Goal: Transaction & Acquisition: Purchase product/service

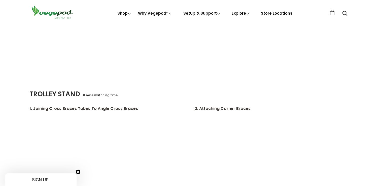
scroll to position [931, 0]
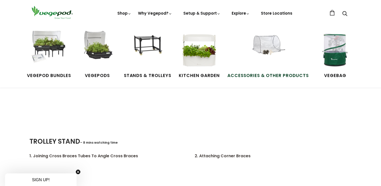
click at [263, 75] on span "Accessories & Other Products" at bounding box center [267, 75] width 81 height 7
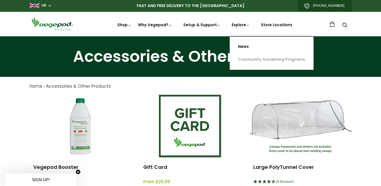
click at [244, 45] on link "News" at bounding box center [271, 46] width 83 height 13
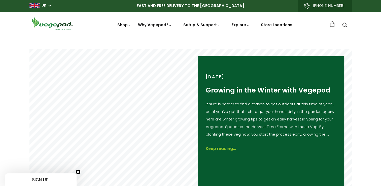
click at [271, 25] on link "Store Locations" at bounding box center [276, 24] width 31 height 5
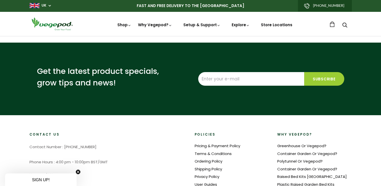
select select "m"
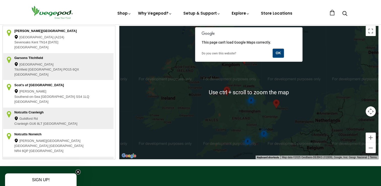
scroll to position [101, 0]
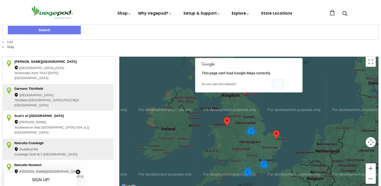
click at [277, 83] on button "OK" at bounding box center [278, 83] width 12 height 9
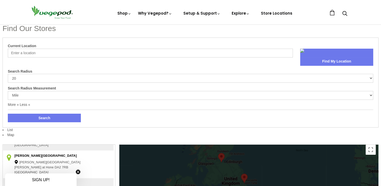
scroll to position [0, 0]
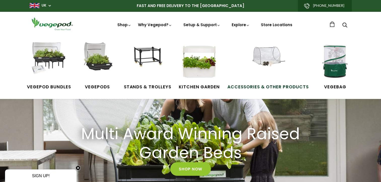
click at [266, 56] on img at bounding box center [268, 61] width 38 height 38
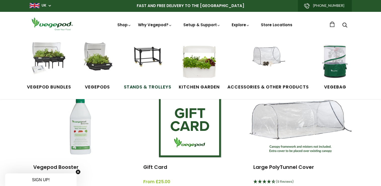
click at [145, 51] on img at bounding box center [148, 61] width 38 height 38
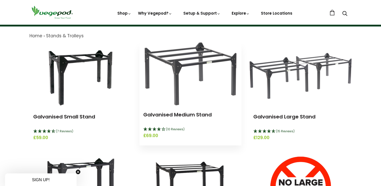
scroll to position [76, 0]
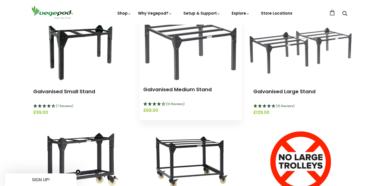
click at [156, 104] on icon "4.1 Stars - 10" at bounding box center [154, 104] width 5 height 4
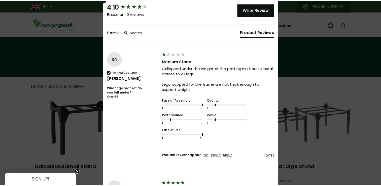
scroll to position [0, 0]
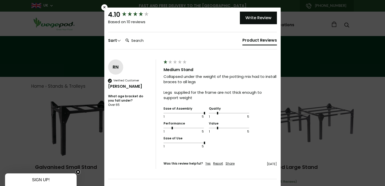
click at [102, 8] on div "×" at bounding box center [104, 7] width 6 height 6
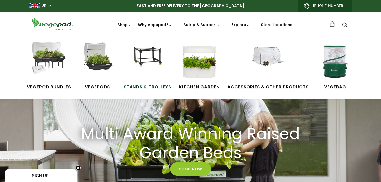
click at [154, 63] on img at bounding box center [148, 61] width 38 height 38
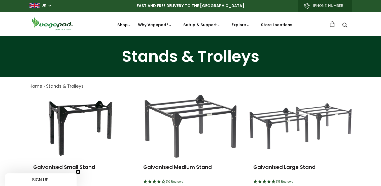
click at [345, 25] on icon "Search" at bounding box center [344, 25] width 5 height 6
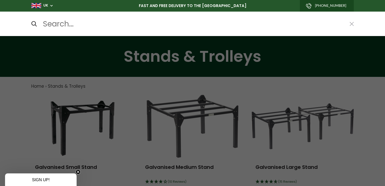
click at [111, 27] on input "Search..." at bounding box center [193, 24] width 302 height 12
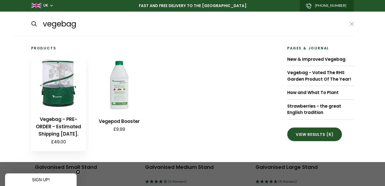
type input "vegebag"
click at [57, 81] on img at bounding box center [58, 83] width 54 height 54
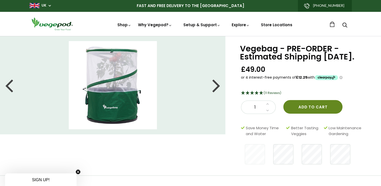
click at [302, 114] on button "Add to cart" at bounding box center [312, 107] width 59 height 14
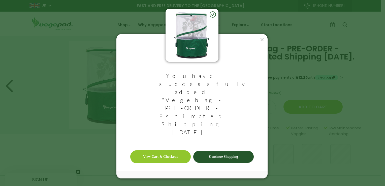
click at [211, 151] on link "Continue Shopping" at bounding box center [223, 157] width 60 height 12
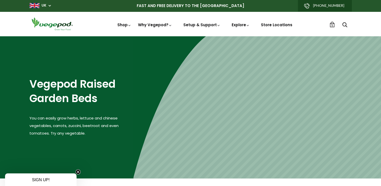
click at [344, 23] on icon "Search" at bounding box center [344, 25] width 5 height 6
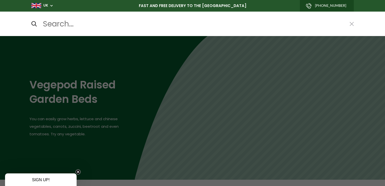
click at [63, 28] on input "Search..." at bounding box center [193, 24] width 302 height 12
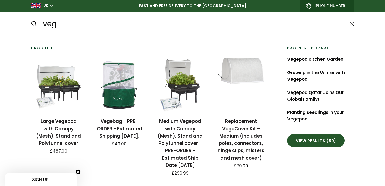
type input "veg"
click at [351, 25] on button at bounding box center [351, 24] width 4 height 7
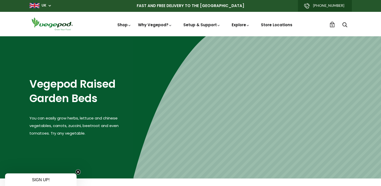
click at [332, 25] on span "1" at bounding box center [331, 25] width 1 height 5
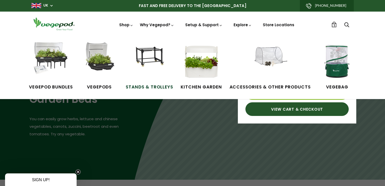
click at [158, 58] on img at bounding box center [149, 61] width 38 height 38
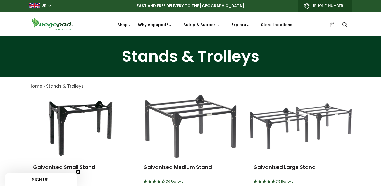
scroll to position [25, 0]
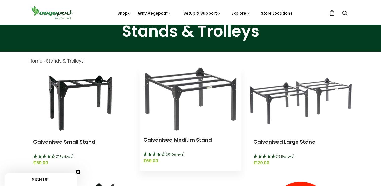
click at [185, 93] on img at bounding box center [190, 98] width 92 height 63
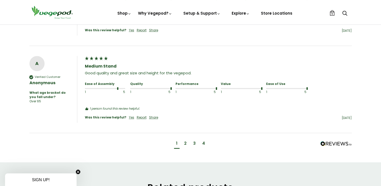
scroll to position [453, 0]
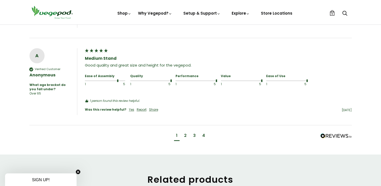
click at [184, 133] on div "2" at bounding box center [185, 136] width 3 height 6
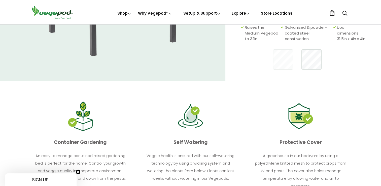
scroll to position [75, 0]
